Goal: Find specific page/section: Find specific page/section

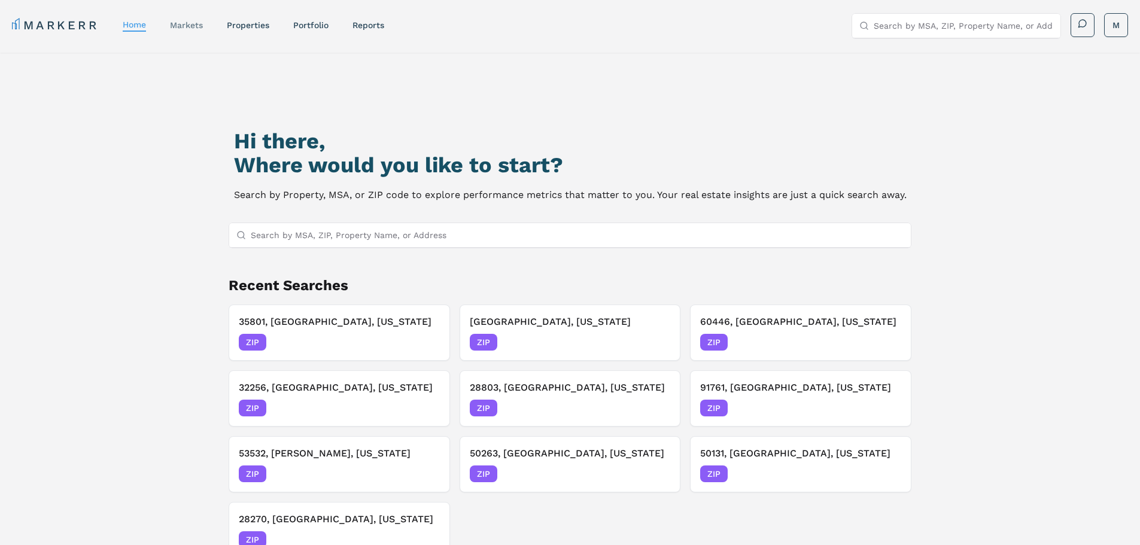
click at [185, 25] on link "markets" at bounding box center [186, 25] width 33 height 10
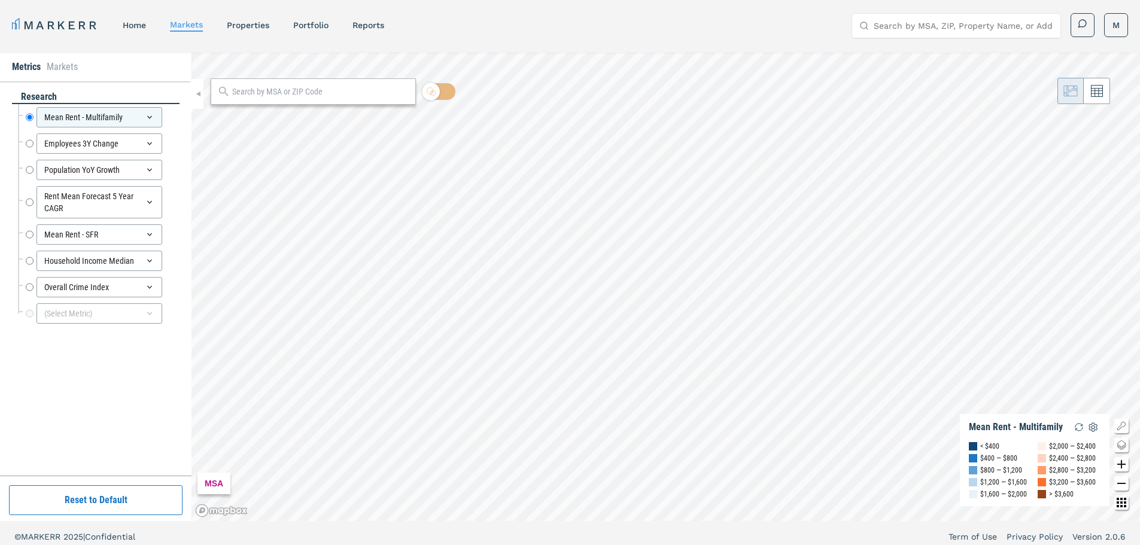
click at [286, 93] on input "text" at bounding box center [320, 92] width 177 height 13
click at [269, 96] on input "text" at bounding box center [320, 92] width 177 height 13
type input "50309"
click at [404, 113] on span "ZIP" at bounding box center [395, 118] width 24 height 11
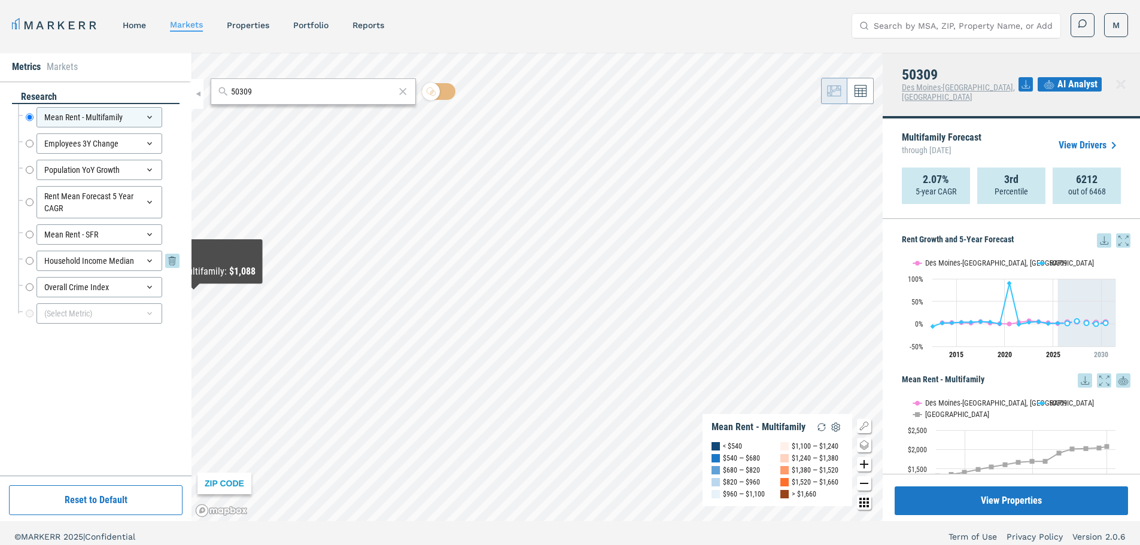
click at [30, 263] on input "Household Income Median" at bounding box center [30, 261] width 8 height 20
radio input "false"
radio input "true"
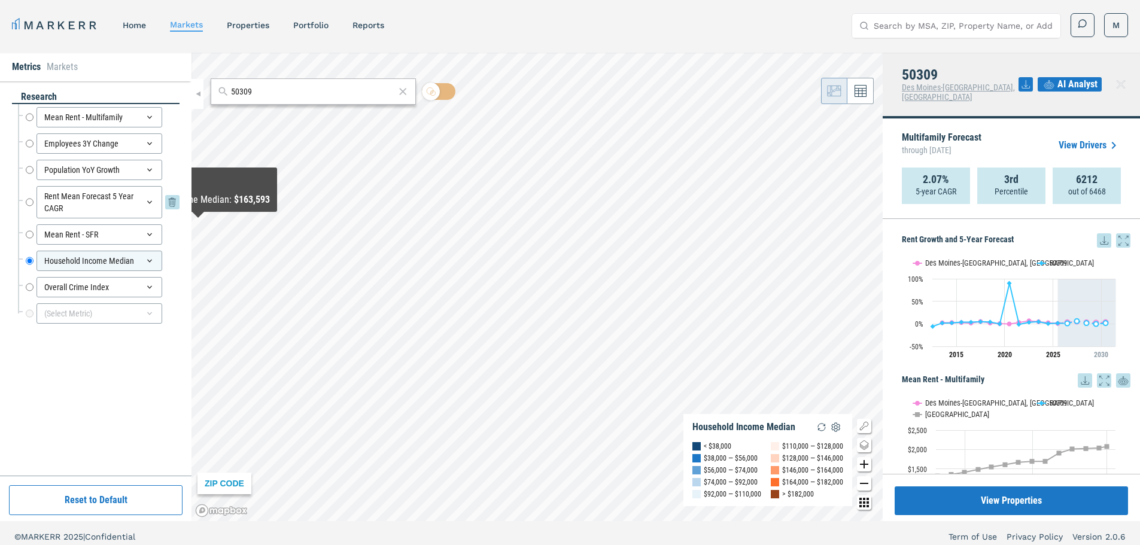
drag, startPoint x: 33, startPoint y: 202, endPoint x: 33, endPoint y: 208, distance: 6.6
click at [33, 202] on input "Rent Mean Forecast 5 Year CAGR" at bounding box center [30, 202] width 8 height 32
radio input "true"
